Goal: Transaction & Acquisition: Obtain resource

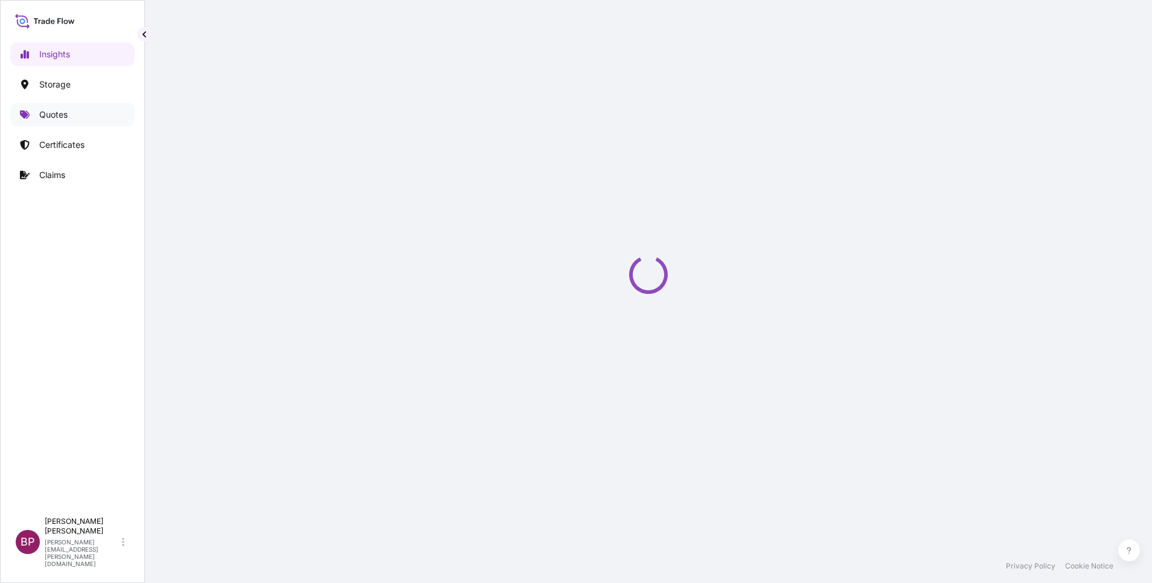
select select "2025"
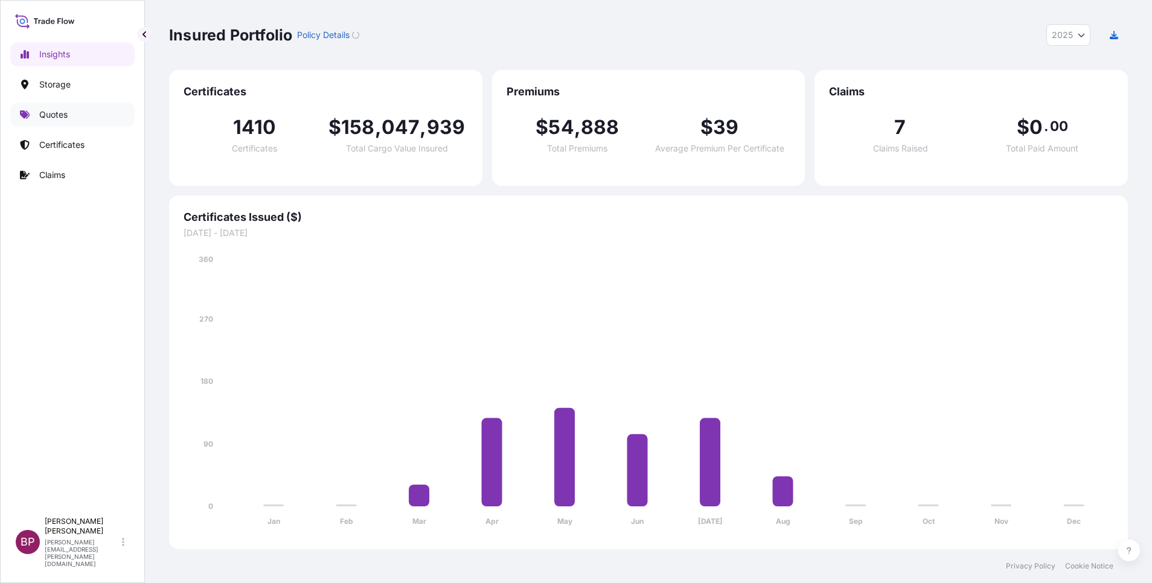
click at [63, 114] on p "Quotes" at bounding box center [53, 115] width 28 height 12
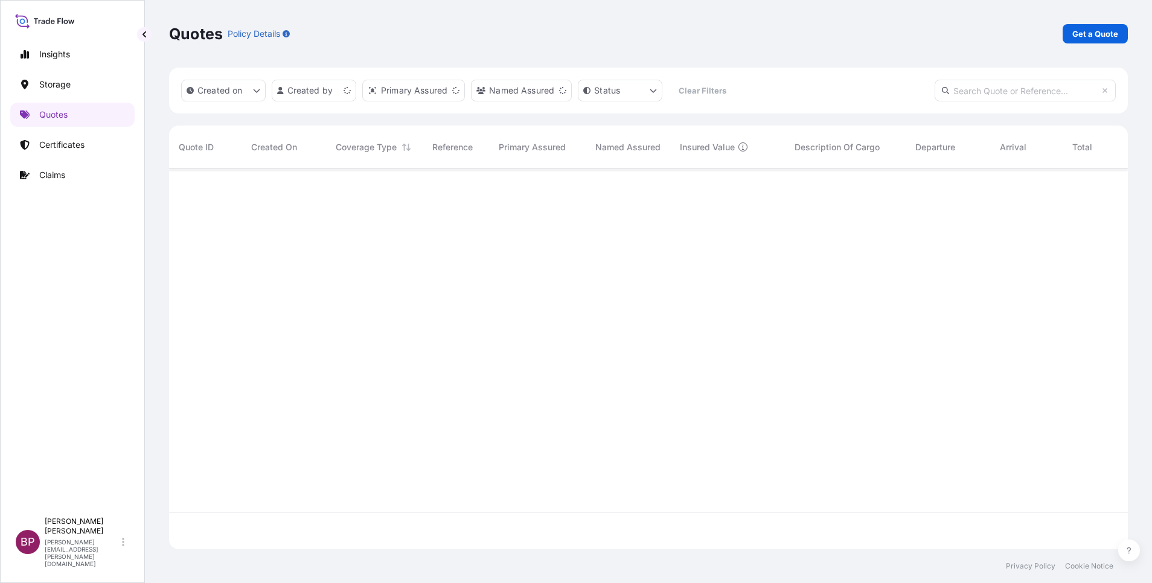
scroll to position [373, 945]
click at [1109, 28] on p "Get a Quote" at bounding box center [1095, 34] width 46 height 12
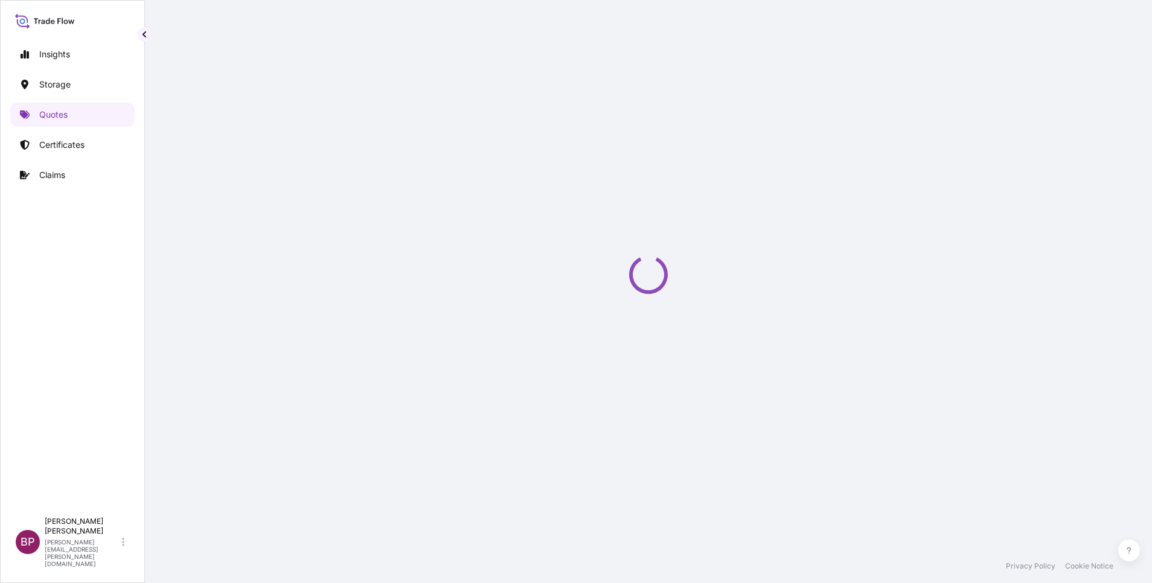
select select "Water"
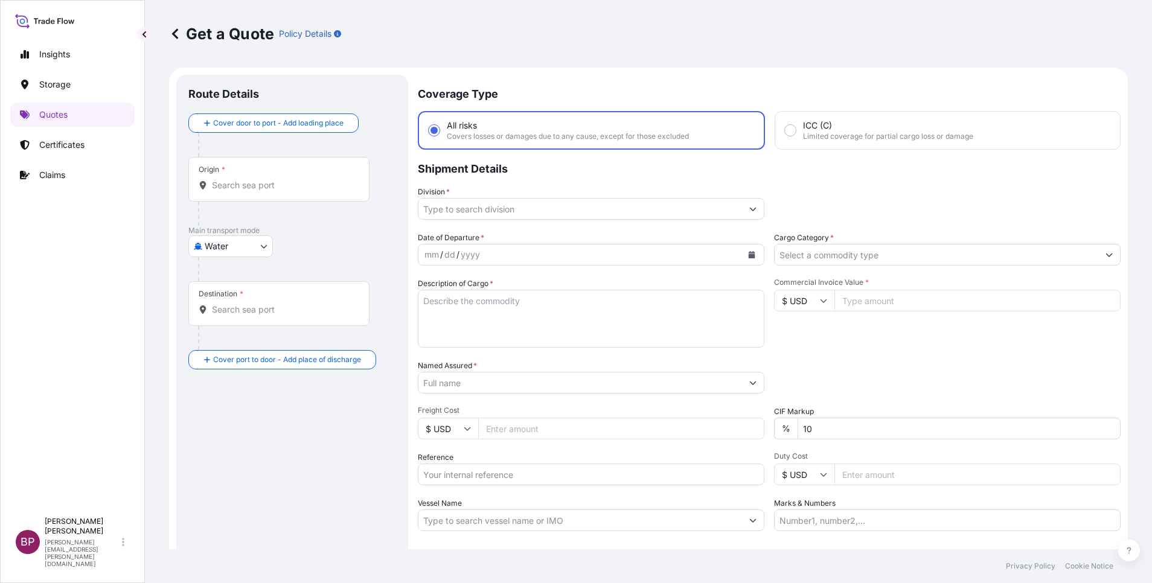
scroll to position [19, 0]
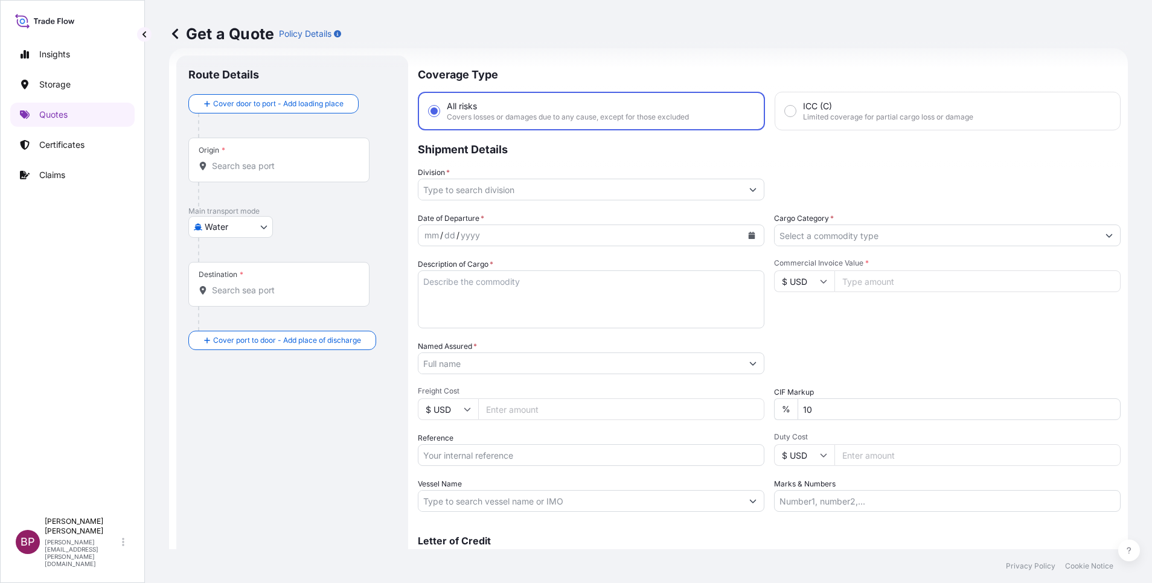
click at [852, 281] on input "Commercial Invoice Value *" at bounding box center [977, 281] width 286 height 22
paste input "58371.41"
type input "58371.41"
drag, startPoint x: 746, startPoint y: 396, endPoint x: 718, endPoint y: 397, distance: 27.2
click at [720, 396] on div "Date of Departure * mm / dd / yyyy Cargo Category * Description of Cargo * Comm…" at bounding box center [769, 362] width 703 height 299
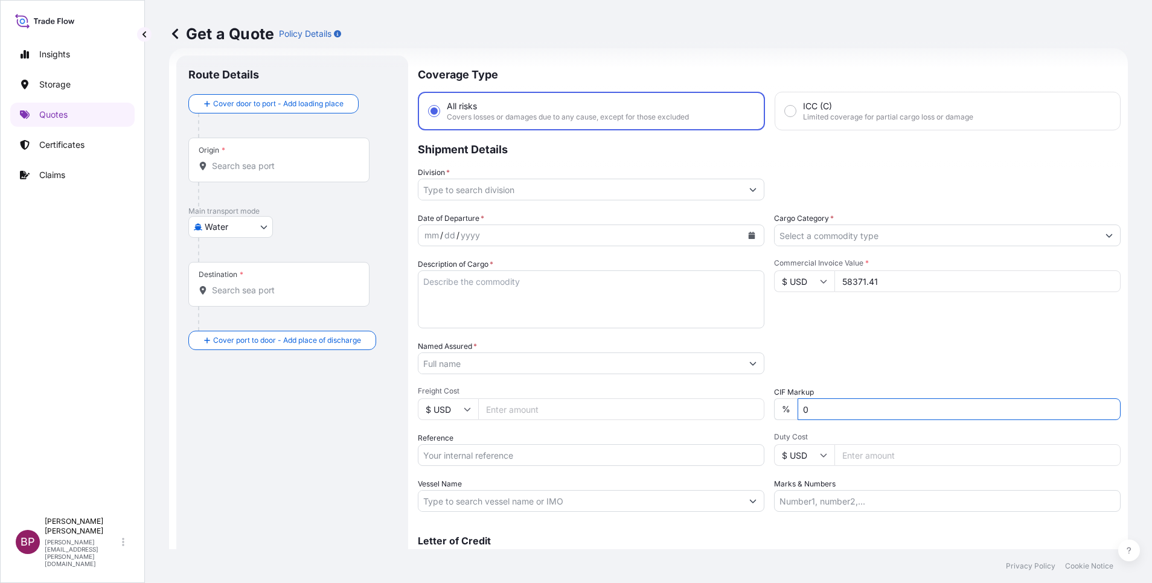
type input "0"
click at [1106, 238] on icon "Show suggestions" at bounding box center [1109, 235] width 7 height 7
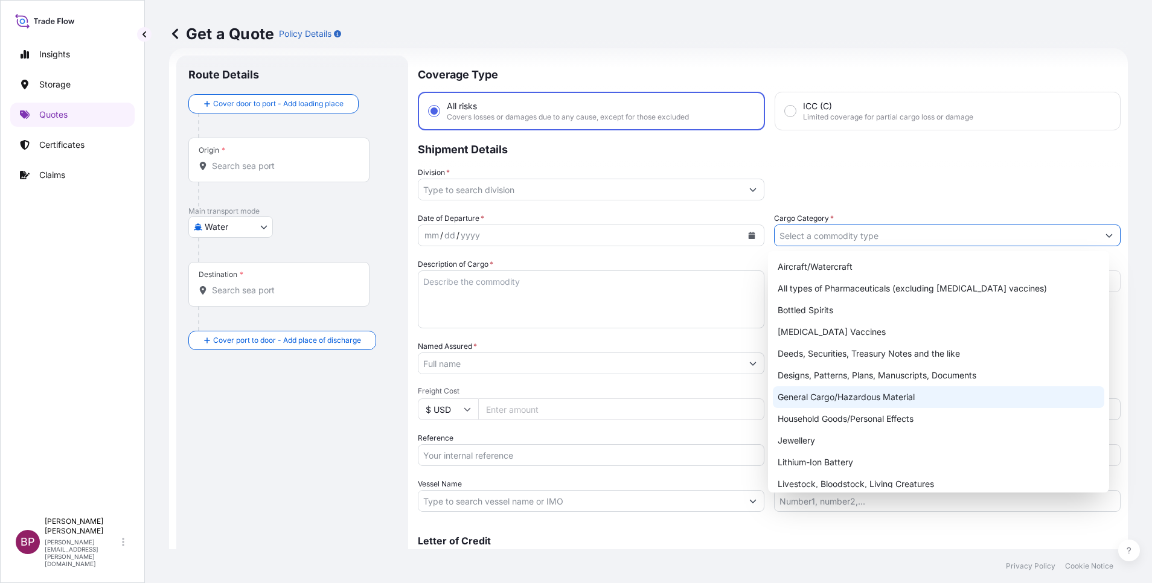
click at [850, 400] on div "General Cargo/Hazardous Material" at bounding box center [938, 397] width 331 height 22
type input "General Cargo/Hazardous Material"
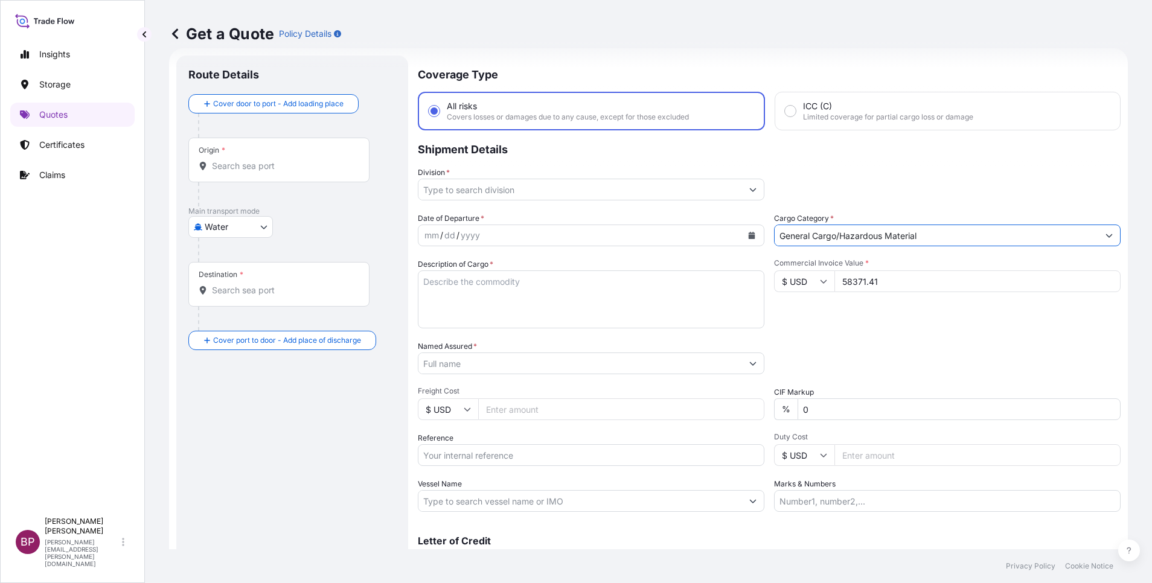
click at [750, 190] on icon "Show suggestions" at bounding box center [753, 190] width 7 height 4
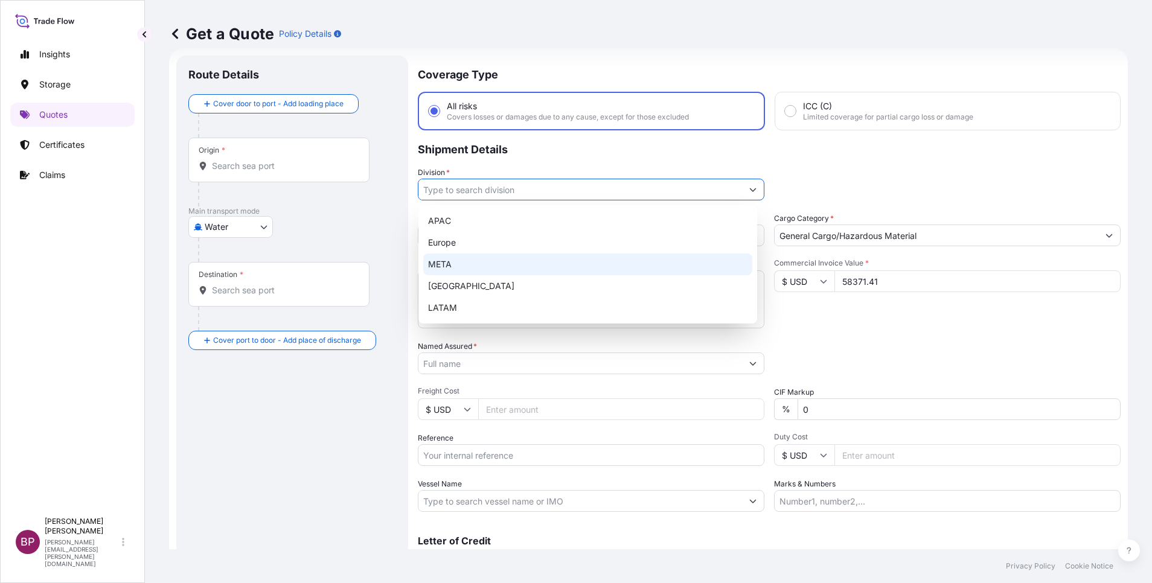
click at [510, 268] on div "META" at bounding box center [587, 265] width 329 height 22
type input "META"
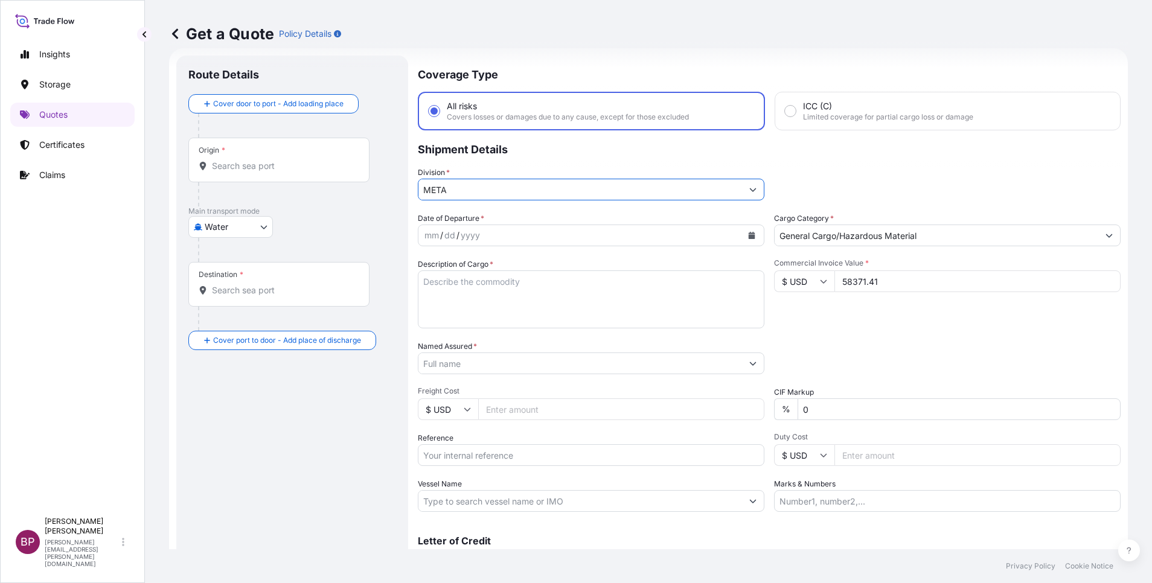
click at [837, 346] on div "Packing Category Type to search a container mode Please select a primary mode o…" at bounding box center [947, 358] width 347 height 34
click at [488, 312] on textarea "Description of Cargo *" at bounding box center [591, 299] width 347 height 58
paste textarea "Stainless steel pipe fittings Cont:MRSU6466899 Invoice No:ORO20241210DA"
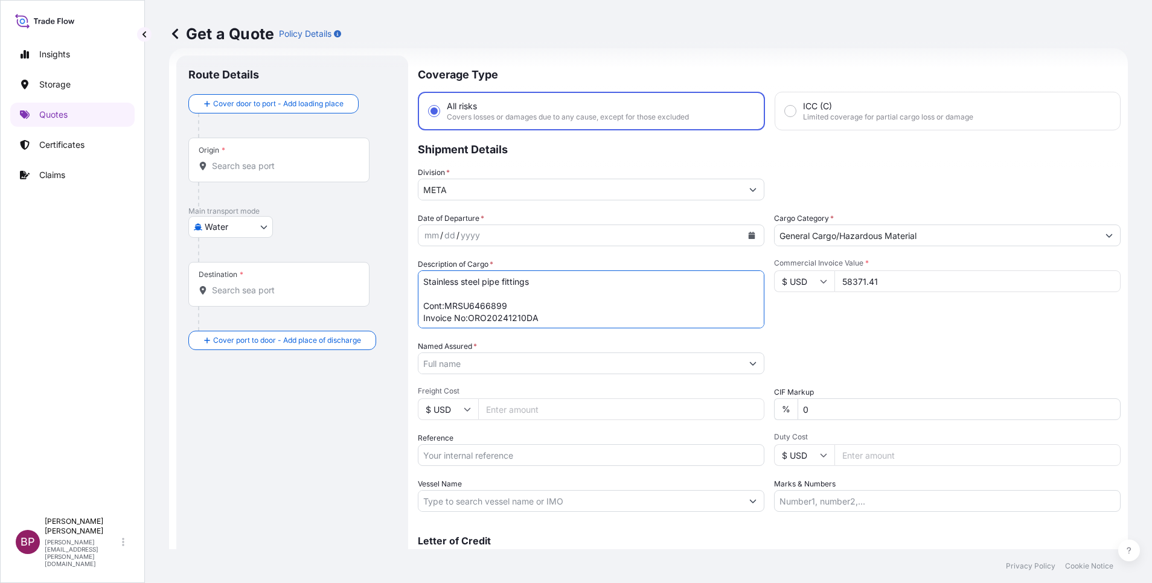
type textarea "Stainless steel pipe fittings Cont:MRSU6466899 Invoice No:ORO20241210DA"
click at [489, 458] on input "Reference" at bounding box center [591, 455] width 347 height 22
paste input "BL:MSZS25080290 SSLS2878"
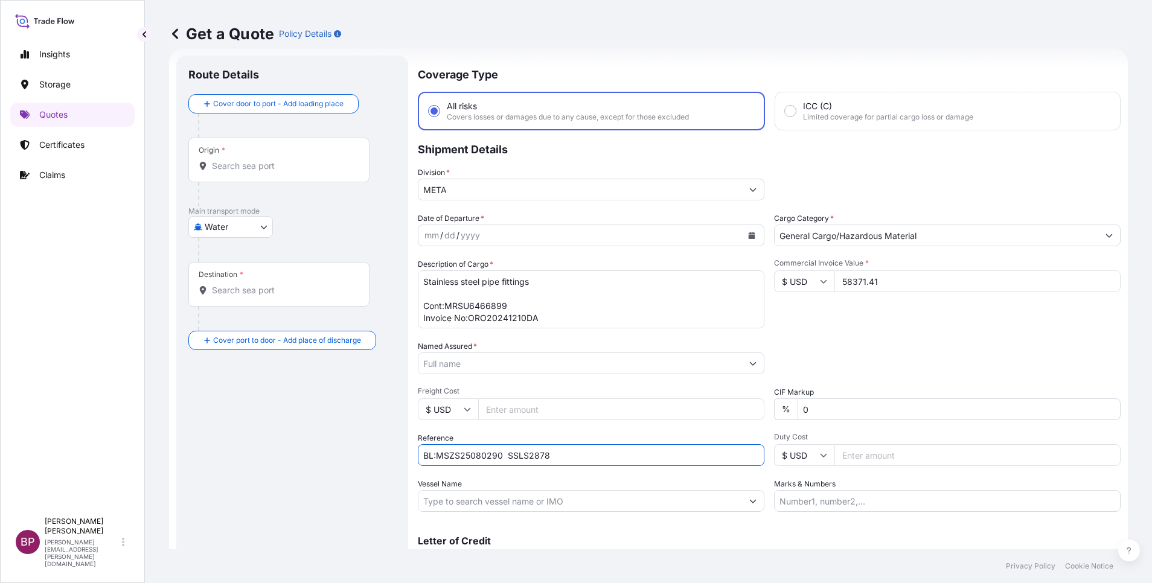
type input "BL:MSZS25080290 SSLS2878"
click at [542, 362] on input "Named Assured *" at bounding box center [580, 364] width 324 height 22
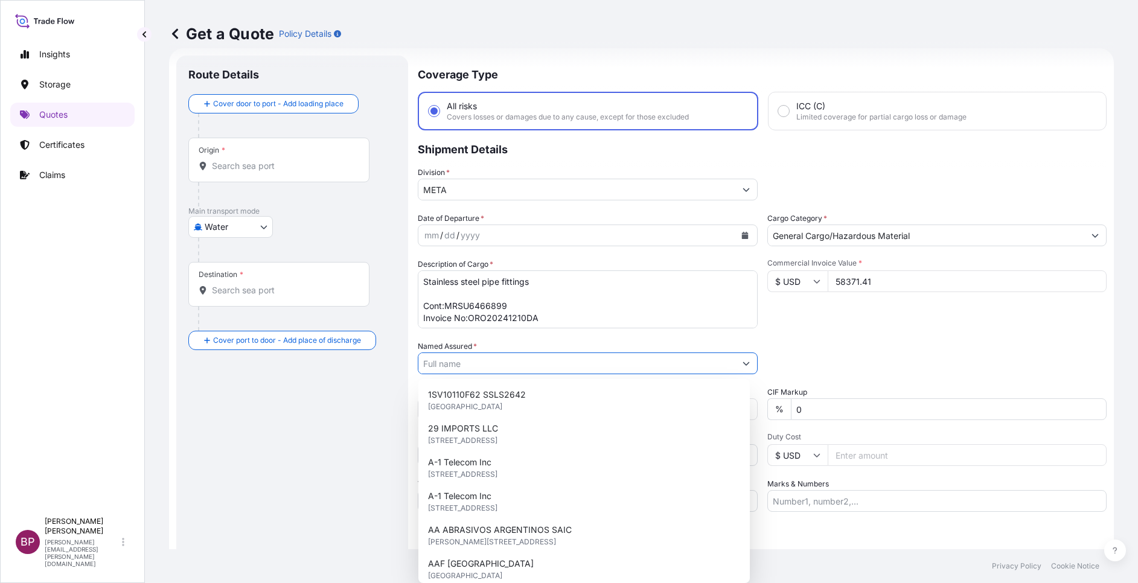
paste input "MULTI DAMASS TRADING EST"
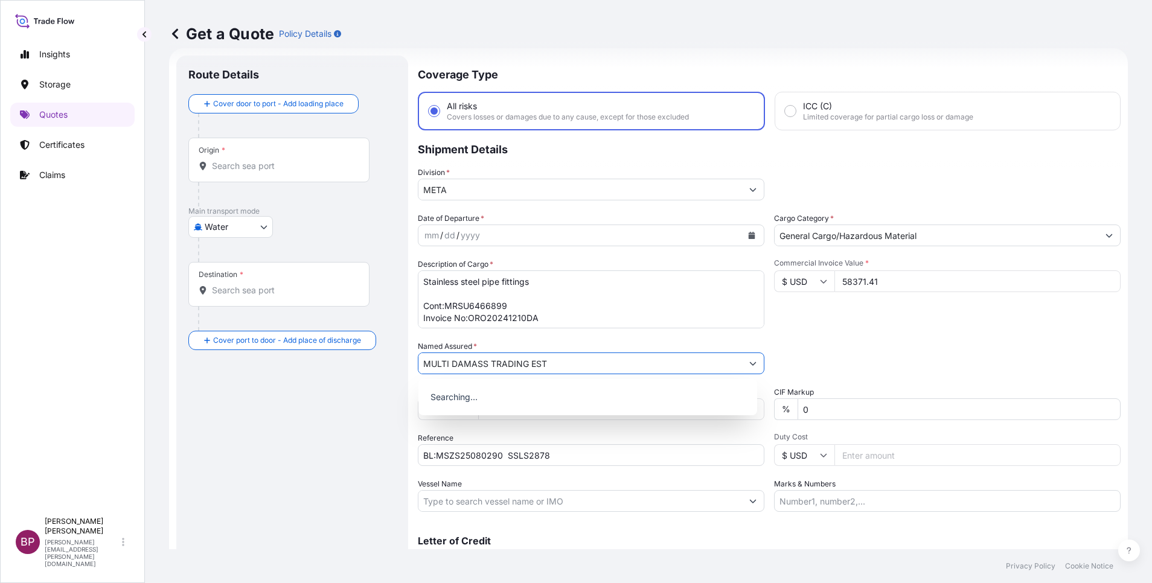
type input "MULTI DAMASS TRADING EST"
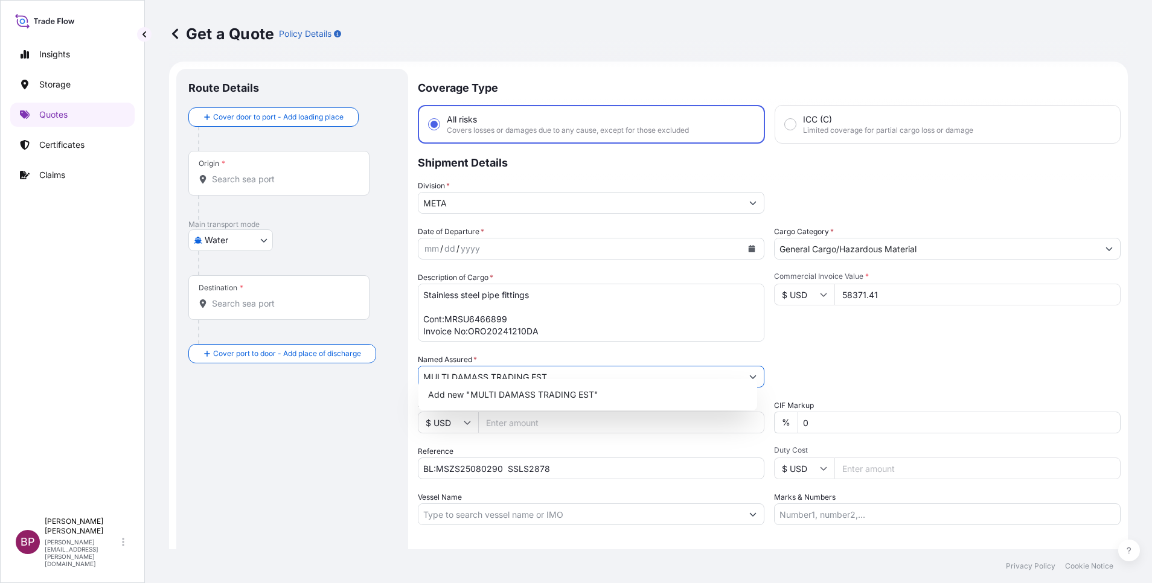
scroll to position [0, 0]
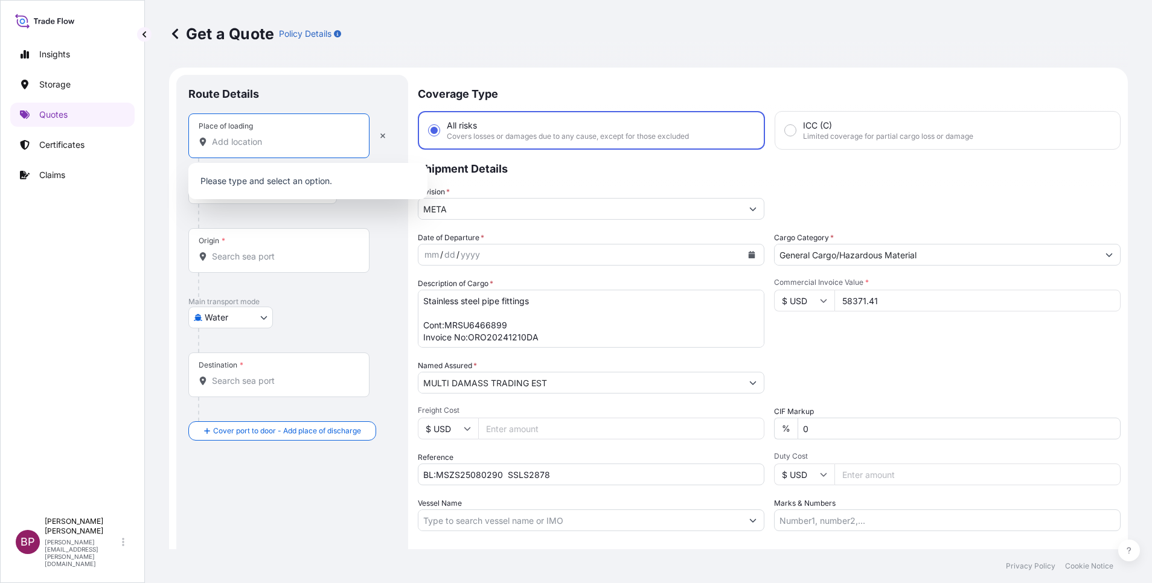
click at [287, 146] on input "Place of loading" at bounding box center [283, 142] width 142 height 12
paste input "NINGBO"
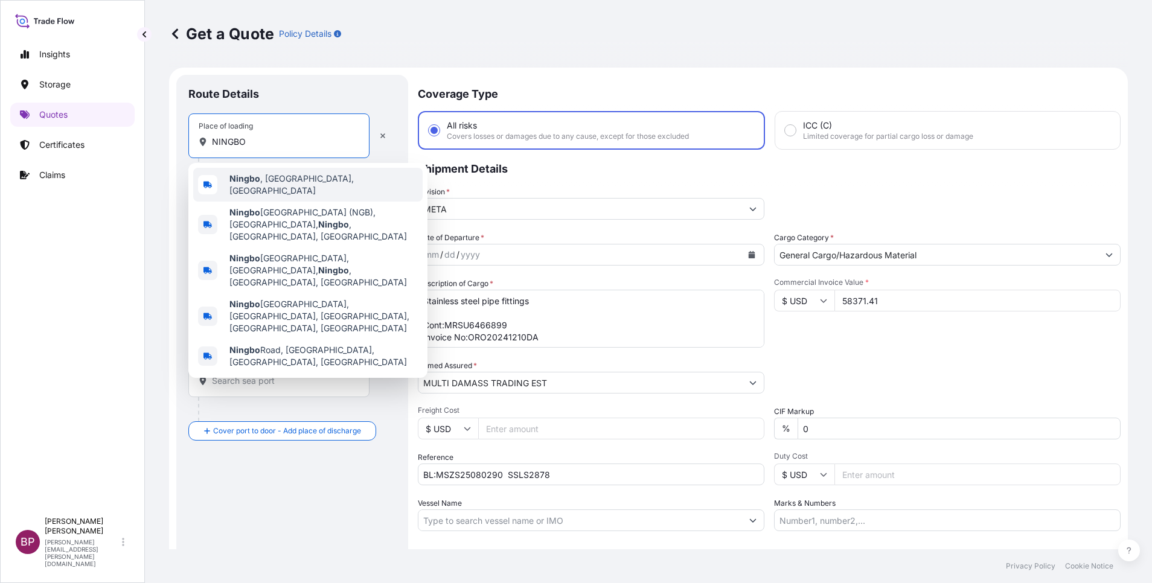
click at [290, 176] on div "[GEOGRAPHIC_DATA] , [GEOGRAPHIC_DATA], [GEOGRAPHIC_DATA]" at bounding box center [307, 185] width 229 height 34
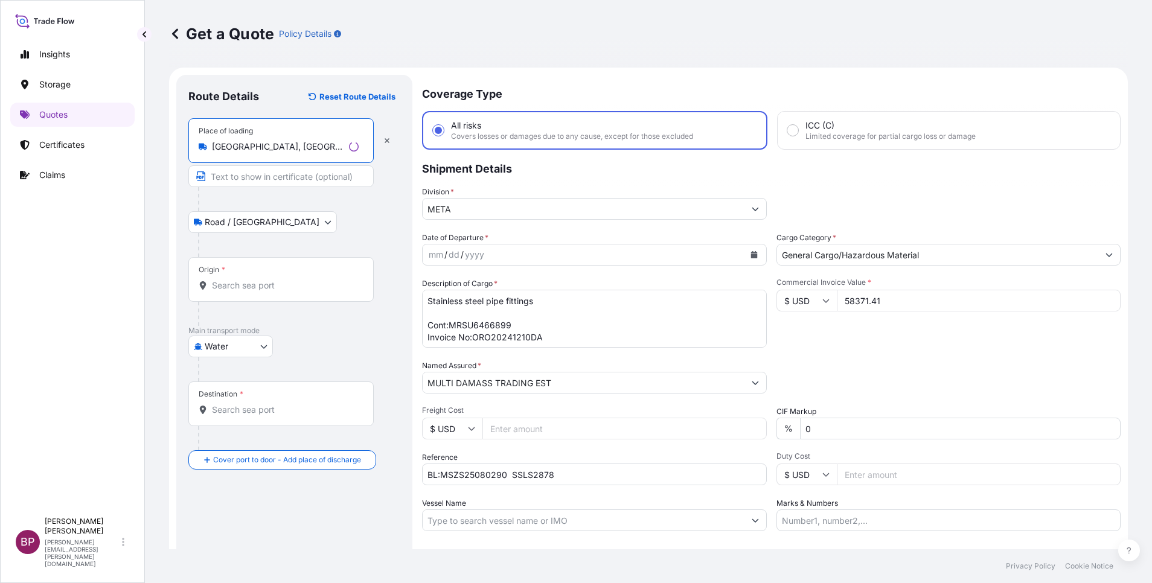
type input "[GEOGRAPHIC_DATA], [GEOGRAPHIC_DATA], [GEOGRAPHIC_DATA]"
click at [272, 291] on input "Origin *" at bounding box center [285, 286] width 147 height 12
paste input "NINGBO"
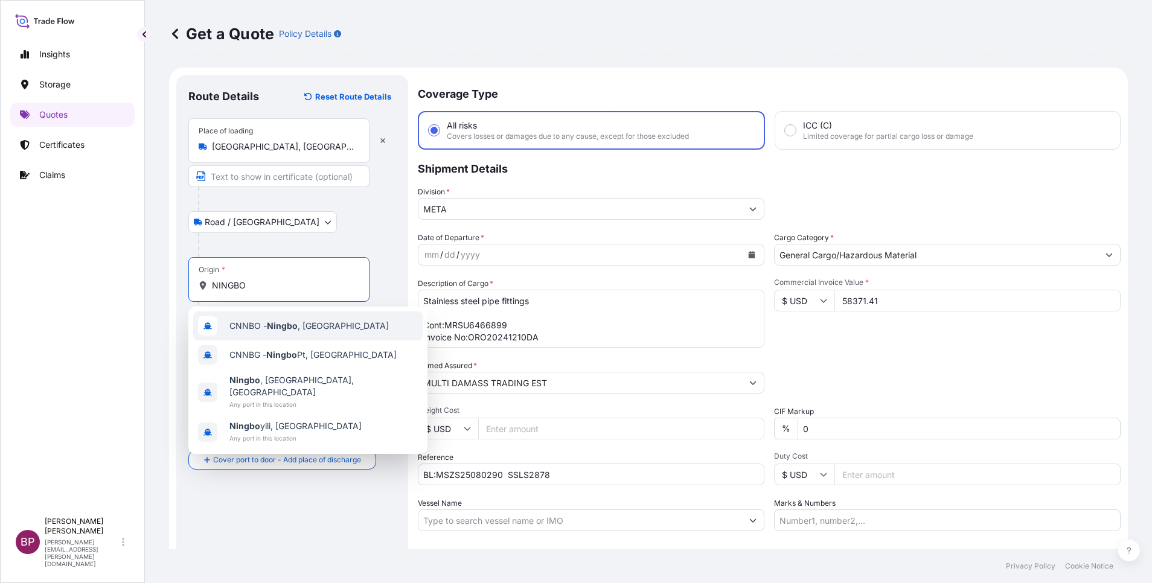
click at [323, 330] on span "CNNBO - Ningbo , [GEOGRAPHIC_DATA]" at bounding box center [308, 326] width 159 height 12
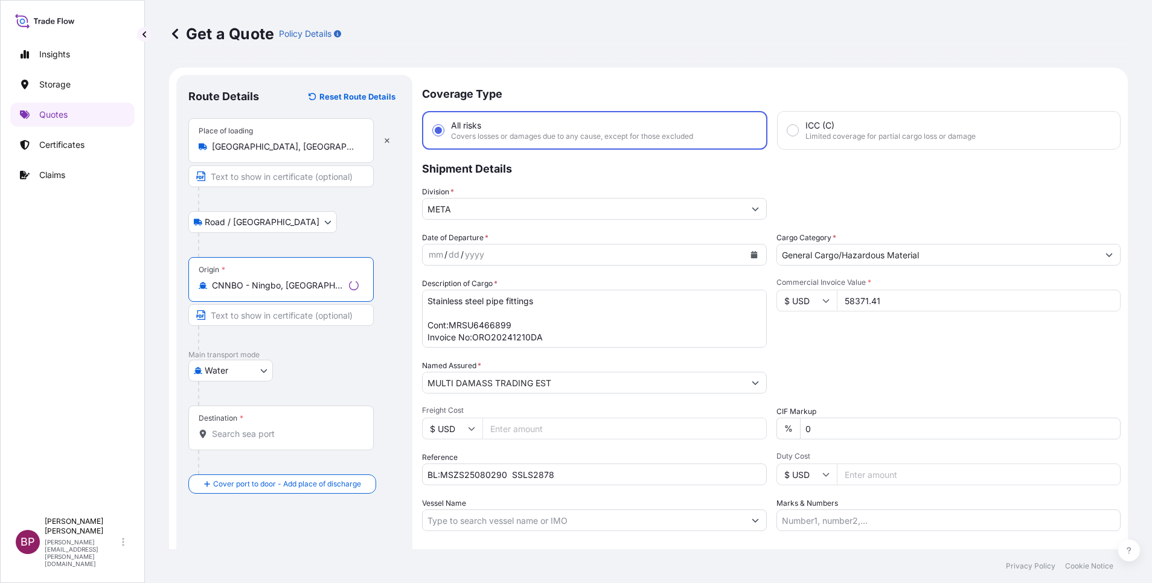
type input "CNNBO - Ningbo, [GEOGRAPHIC_DATA]"
click at [274, 439] on input "Destination *" at bounding box center [285, 434] width 147 height 12
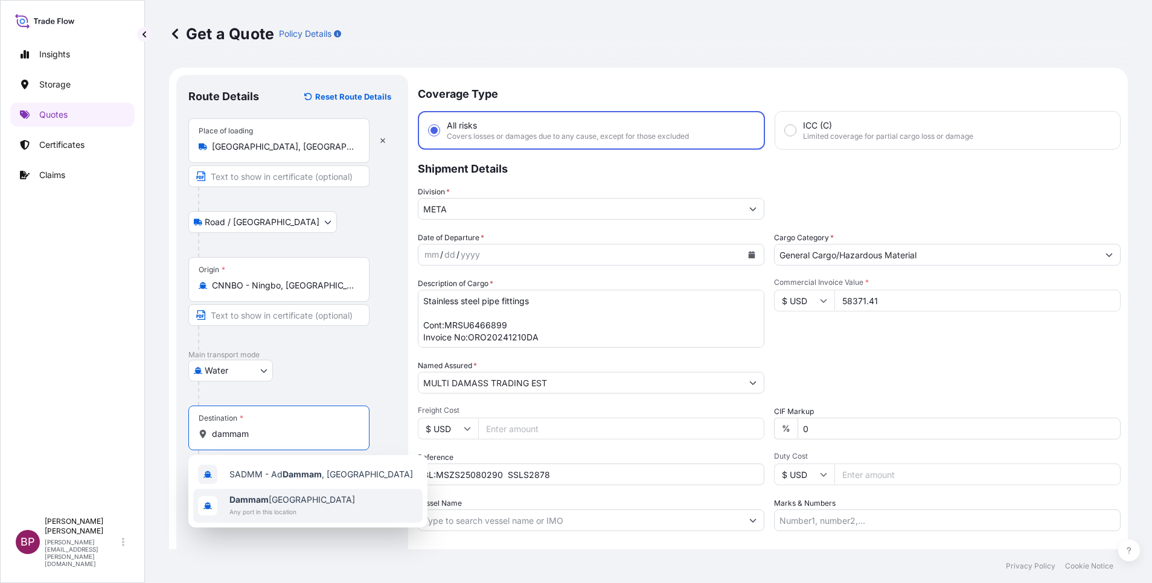
click at [277, 497] on span "Dammam [GEOGRAPHIC_DATA]" at bounding box center [292, 500] width 126 height 12
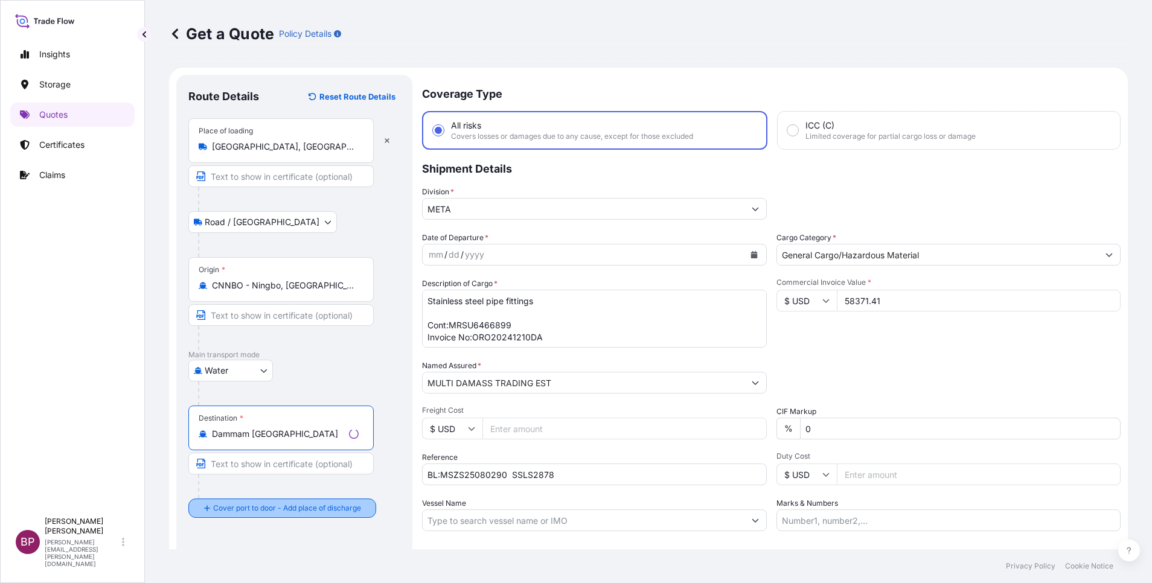
type input "Dammam [GEOGRAPHIC_DATA]"
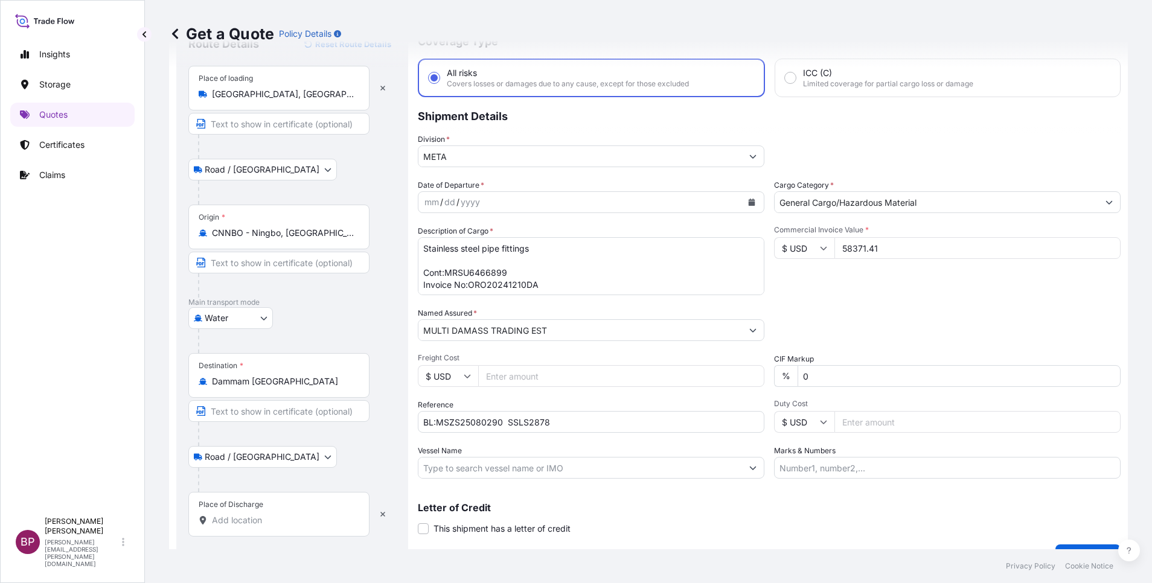
scroll to position [79, 0]
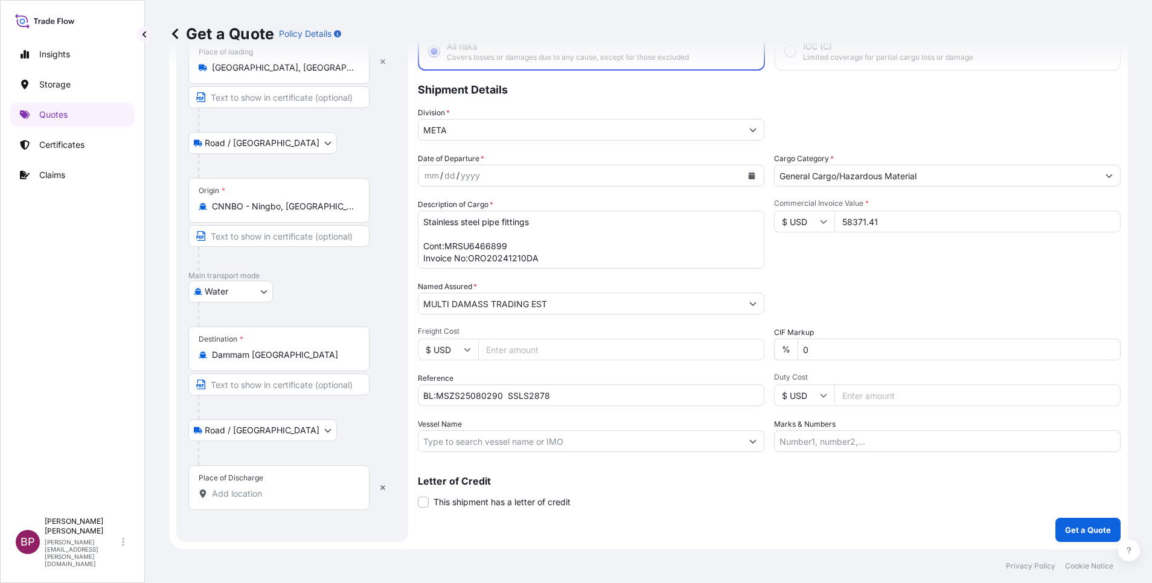
click at [253, 496] on input "Place of Discharge" at bounding box center [283, 494] width 142 height 12
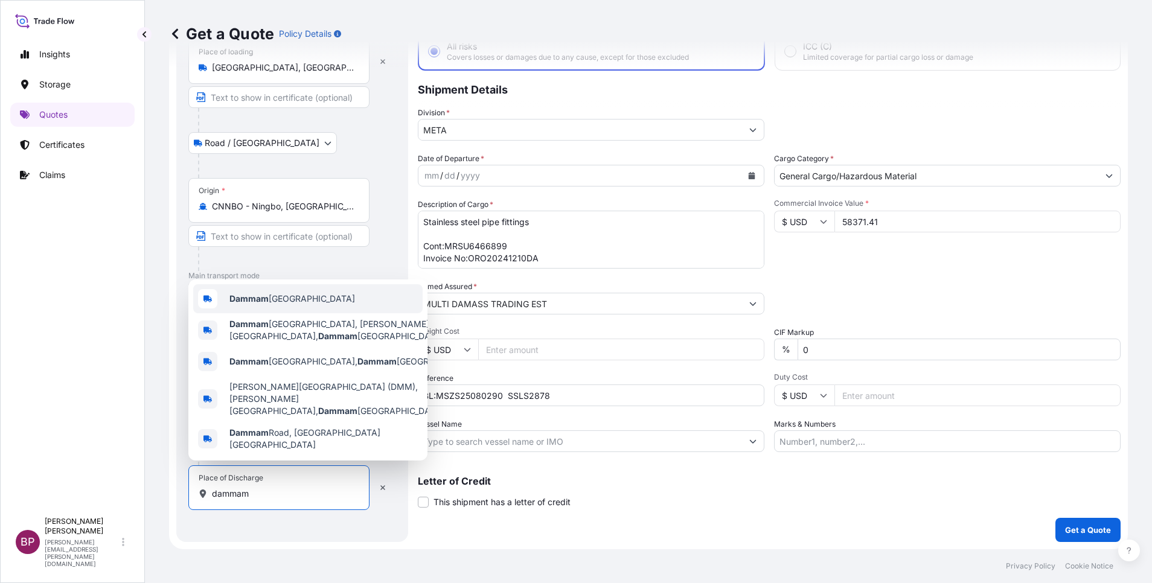
click at [286, 313] on div "Dammam [GEOGRAPHIC_DATA]" at bounding box center [307, 298] width 229 height 29
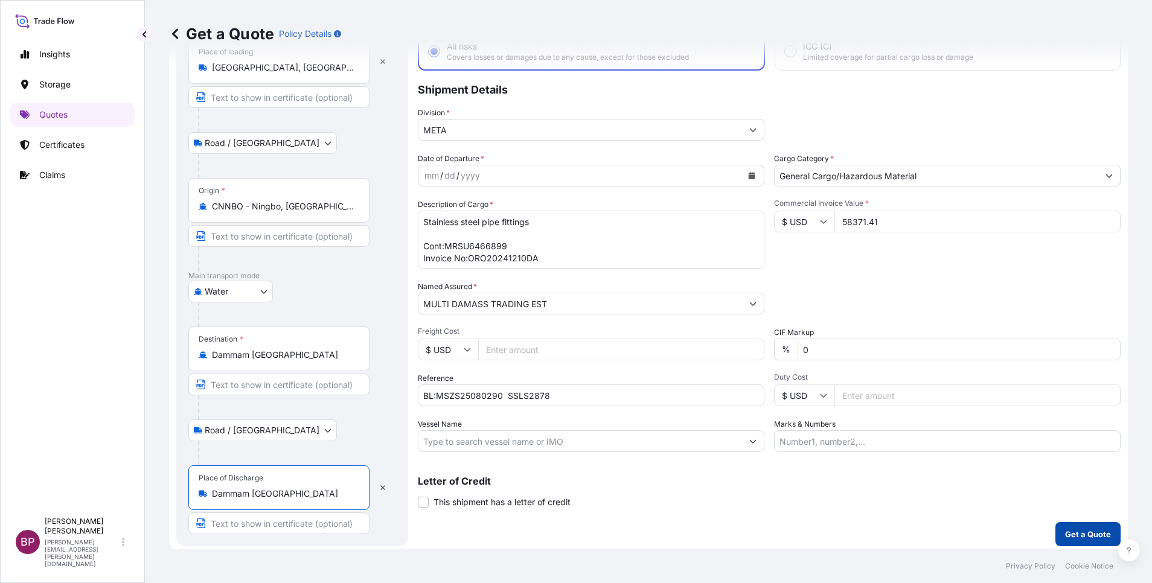
type input "Dammam [GEOGRAPHIC_DATA]"
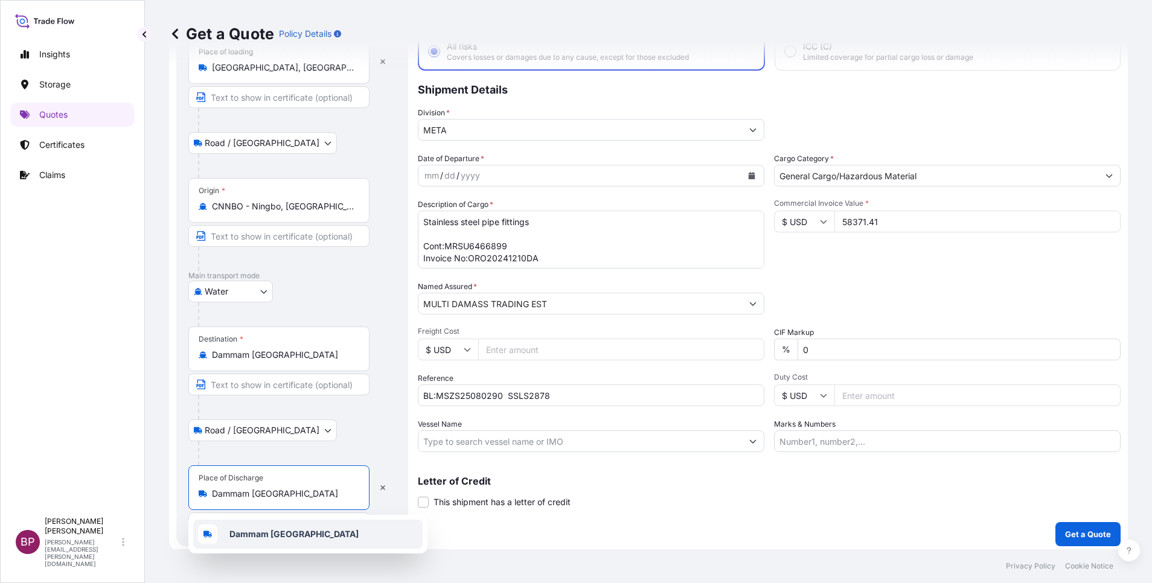
click at [749, 178] on icon "Calendar" at bounding box center [752, 175] width 7 height 7
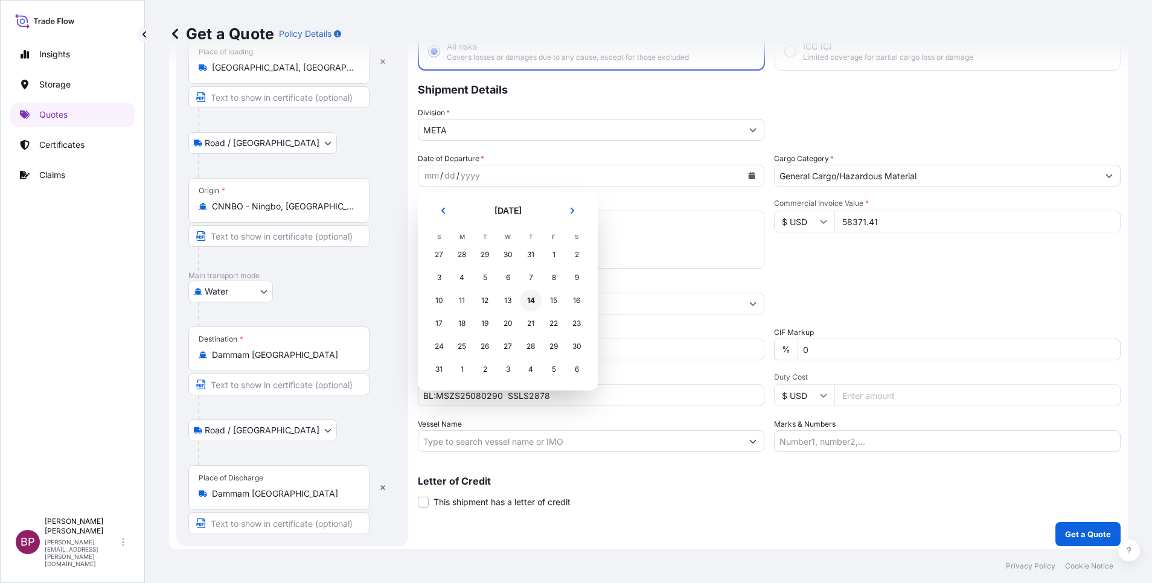
click at [531, 300] on div "14" at bounding box center [531, 301] width 22 height 22
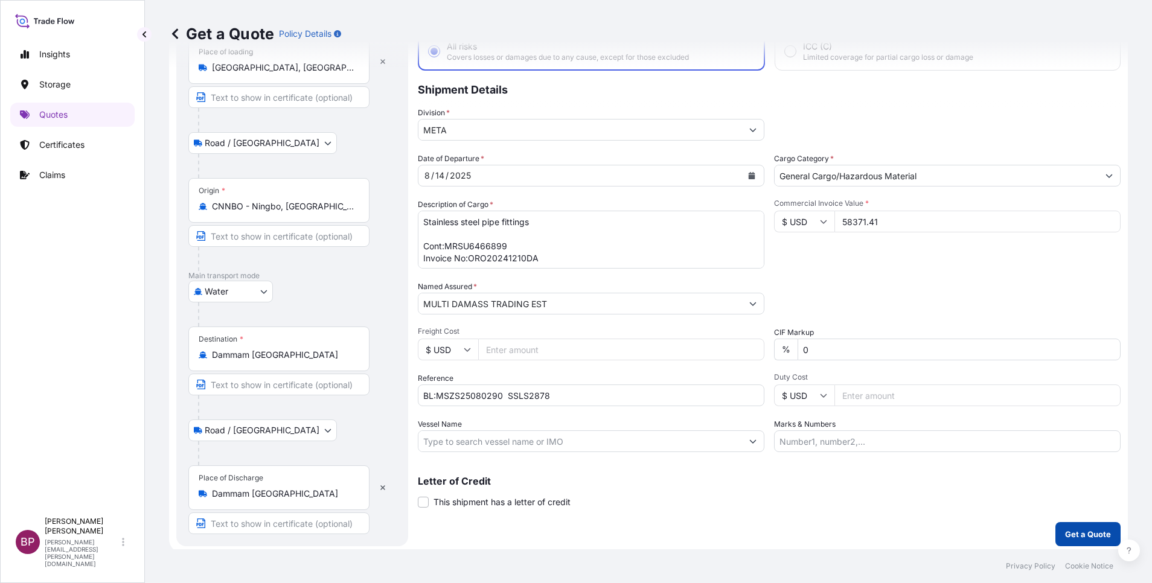
click at [1079, 534] on p "Get a Quote" at bounding box center [1088, 534] width 46 height 12
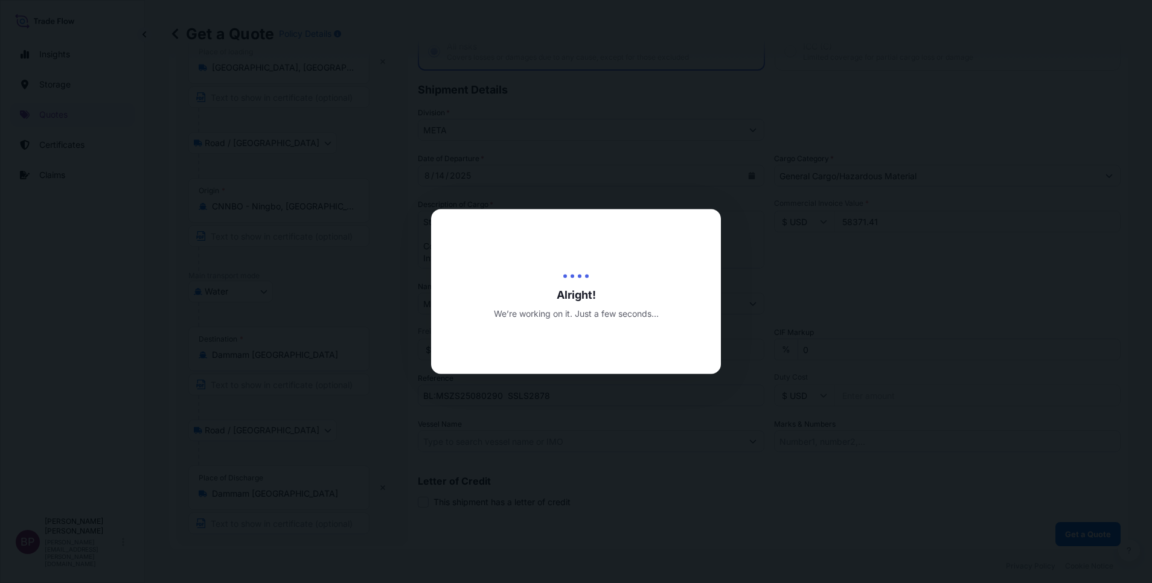
select select "Road / [GEOGRAPHIC_DATA]"
select select "Water"
select select "Road / [GEOGRAPHIC_DATA]"
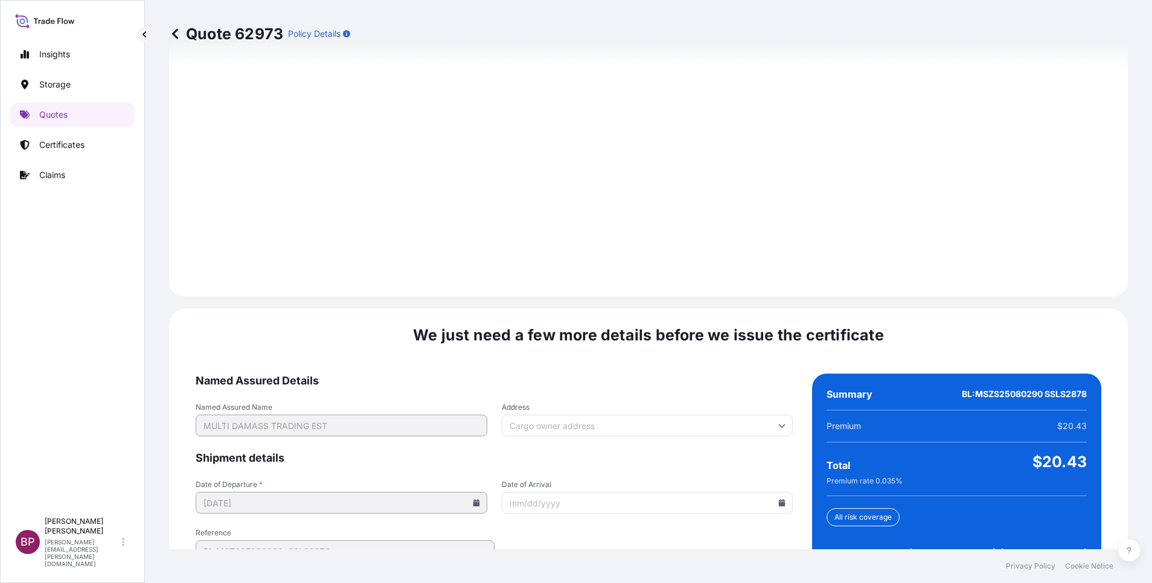
scroll to position [1790, 0]
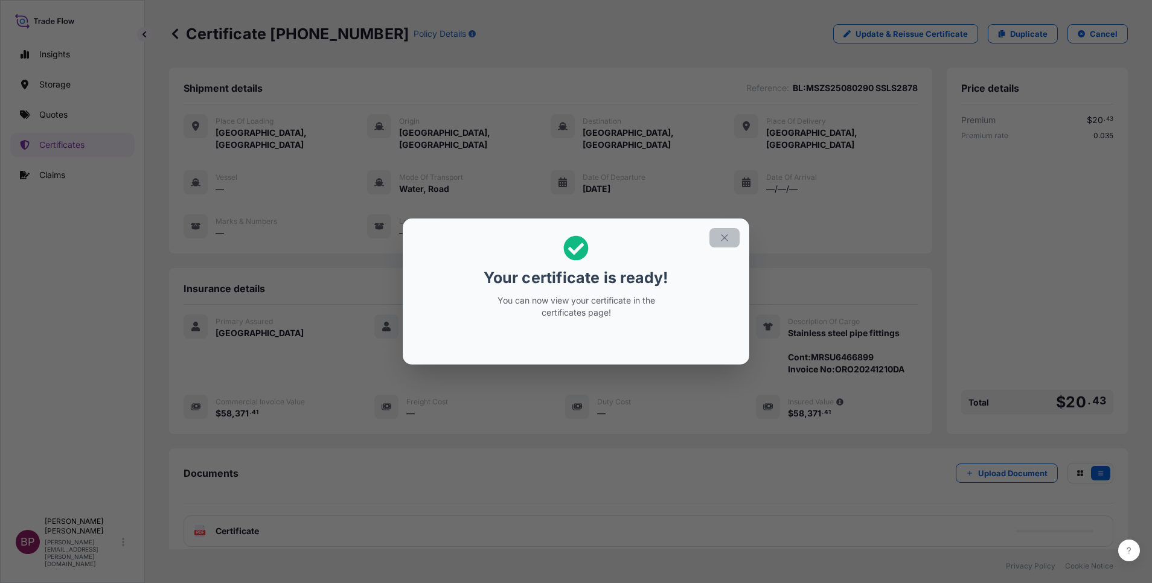
click at [723, 238] on icon "button" at bounding box center [724, 237] width 11 height 11
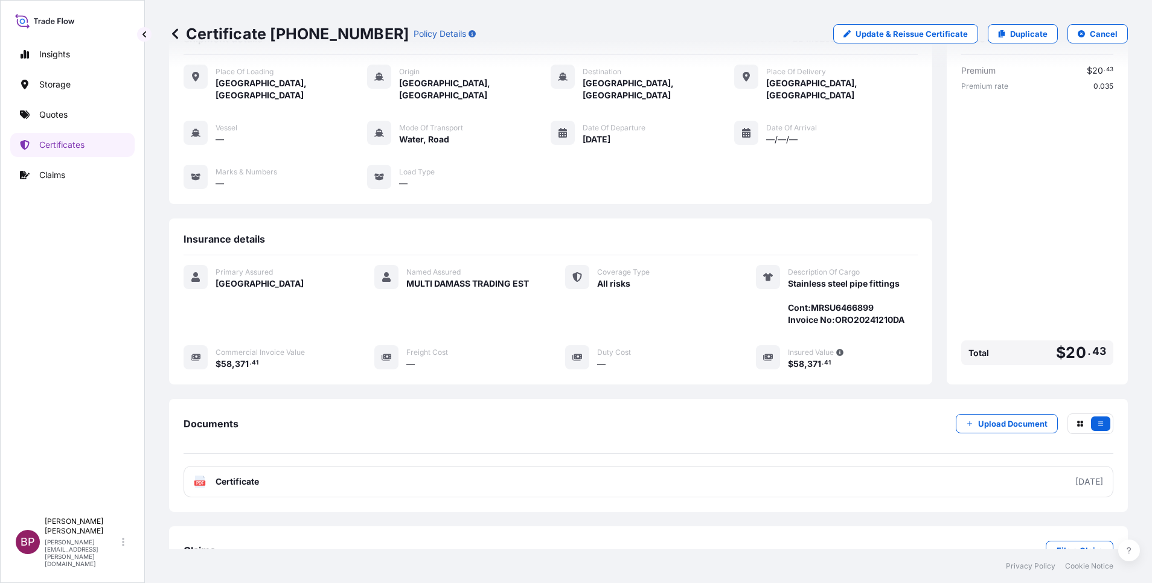
scroll to position [75, 0]
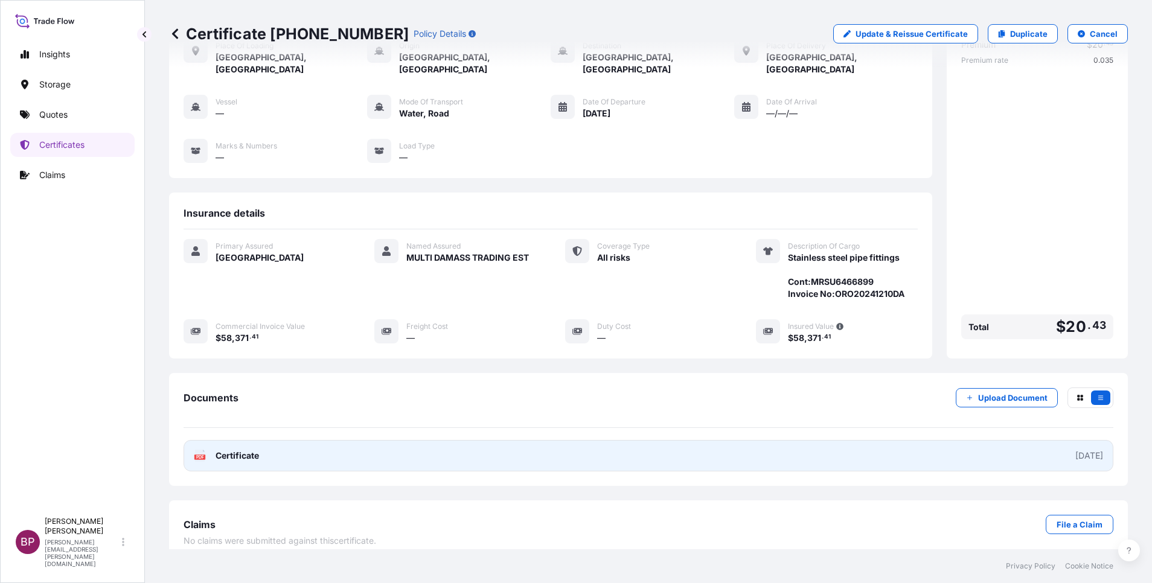
click at [254, 450] on span "Certificate" at bounding box center [237, 456] width 43 height 12
